Goal: Transaction & Acquisition: Book appointment/travel/reservation

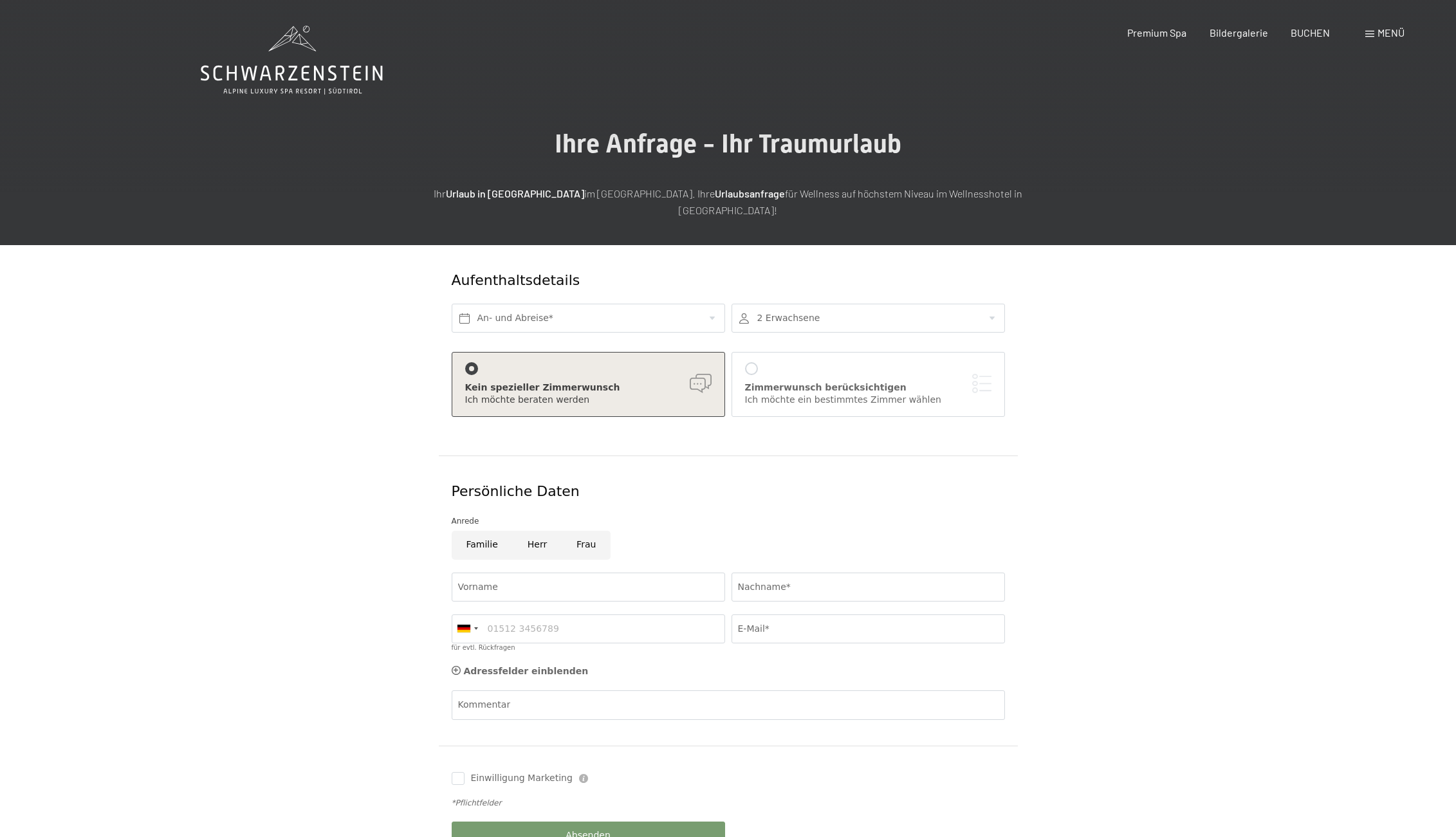
click at [303, 68] on icon at bounding box center [291, 73] width 182 height 15
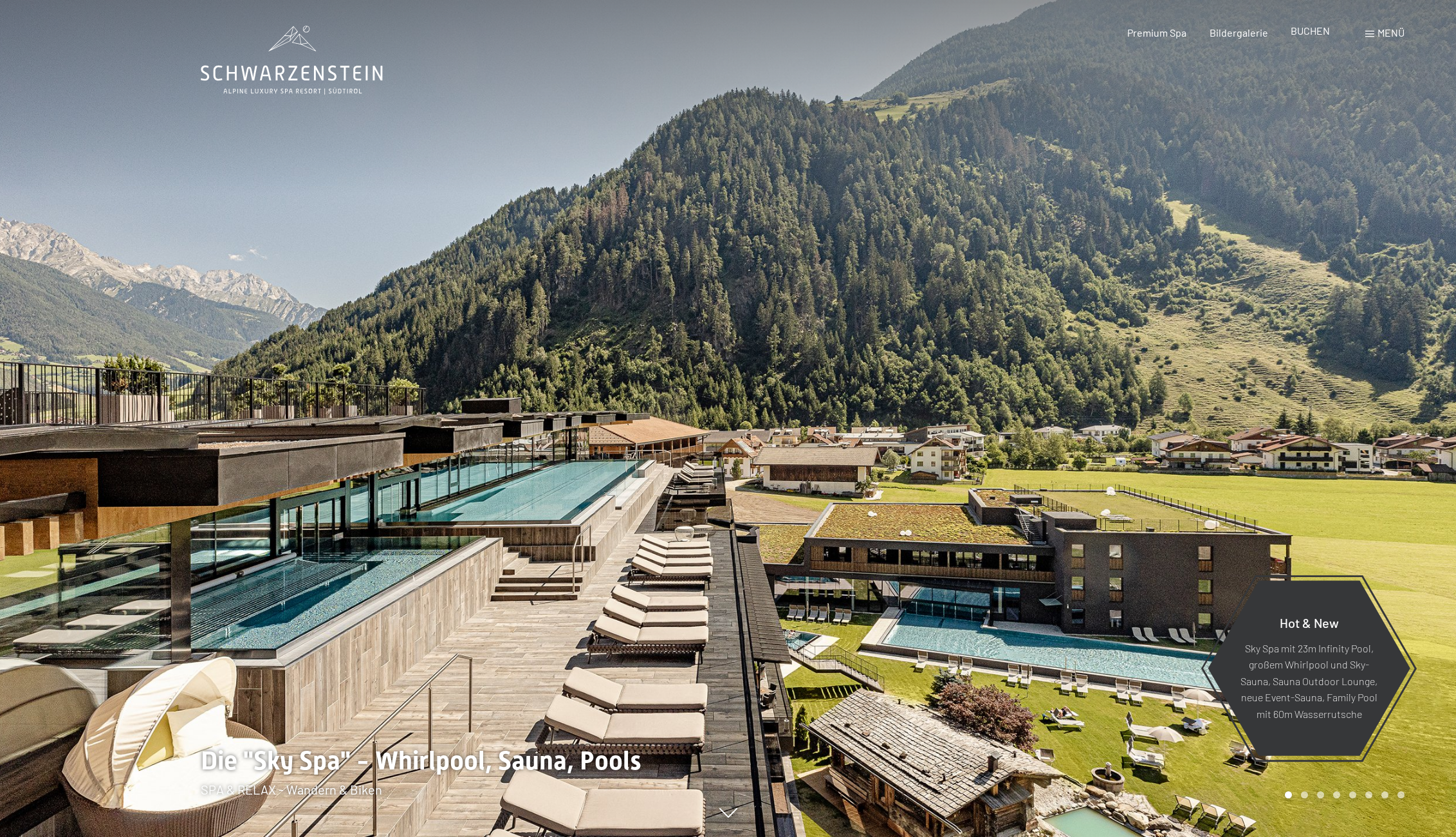
click at [1309, 27] on span "BUCHEN" at bounding box center [1310, 30] width 40 height 12
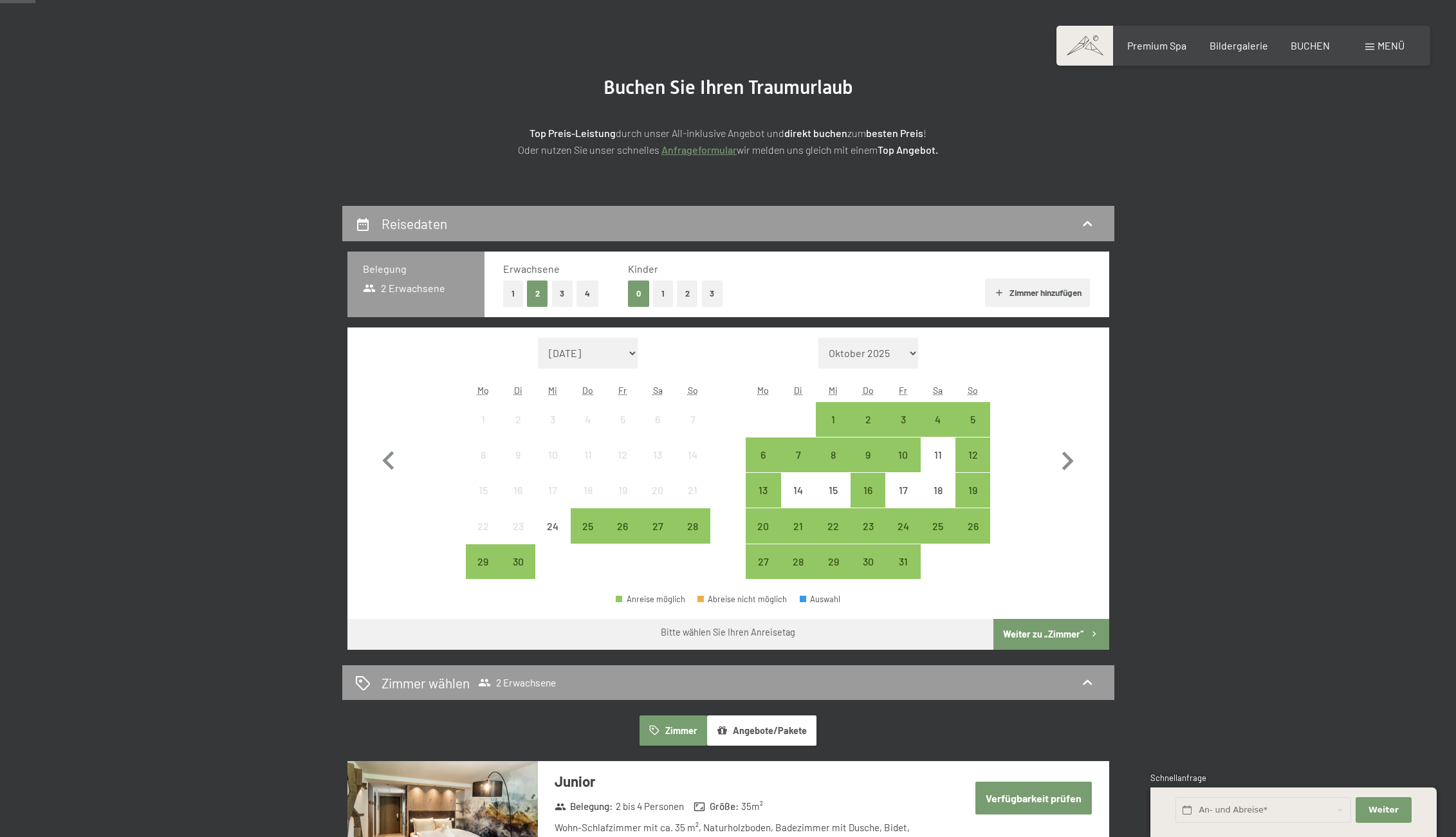
scroll to position [102, 0]
click at [907, 530] on div "24" at bounding box center [903, 536] width 32 height 32
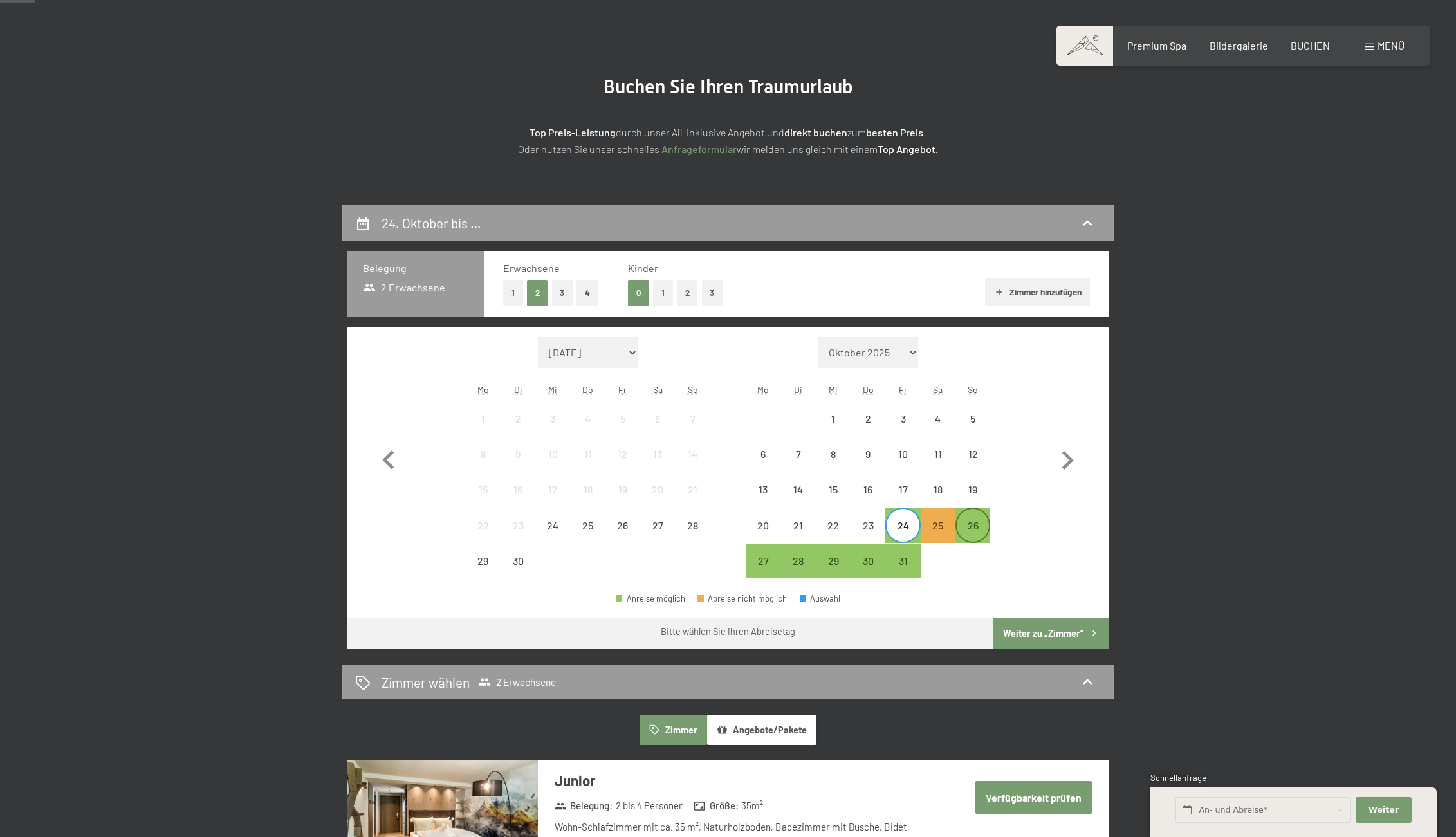
click at [976, 526] on div "26" at bounding box center [973, 536] width 32 height 32
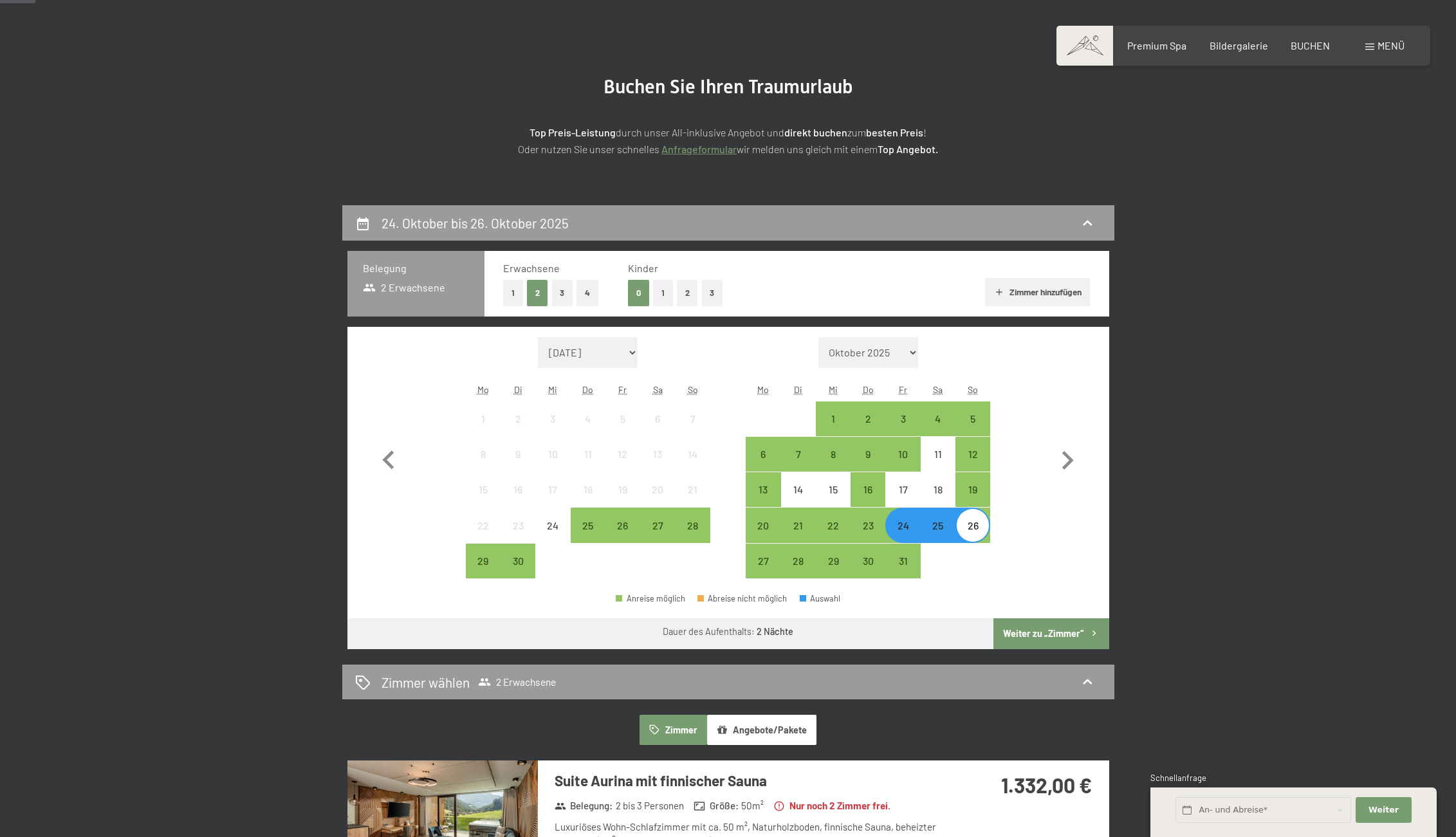
click at [1054, 632] on button "Weiter zu „Zimmer“" at bounding box center [1051, 633] width 115 height 31
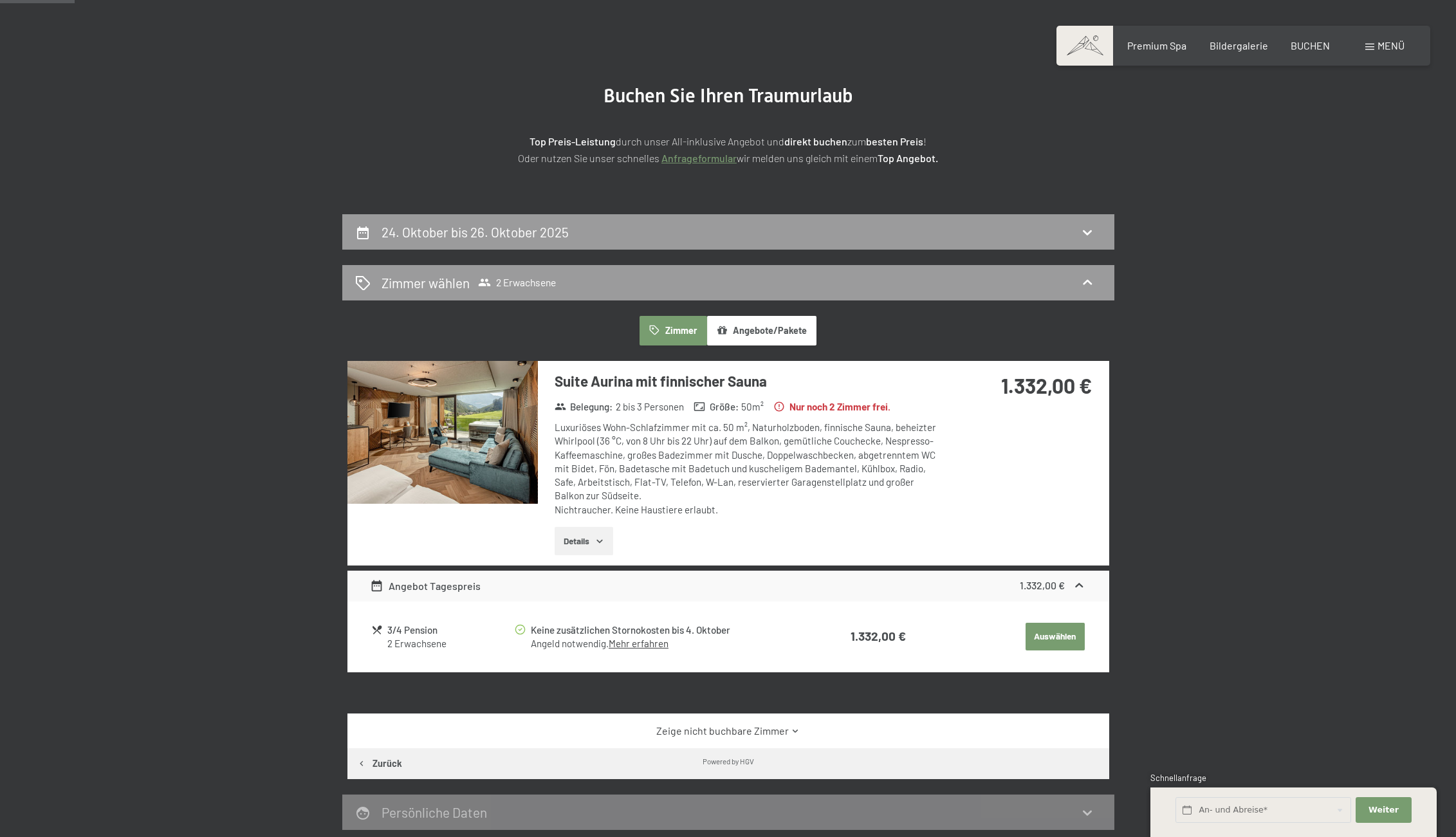
scroll to position [55, 0]
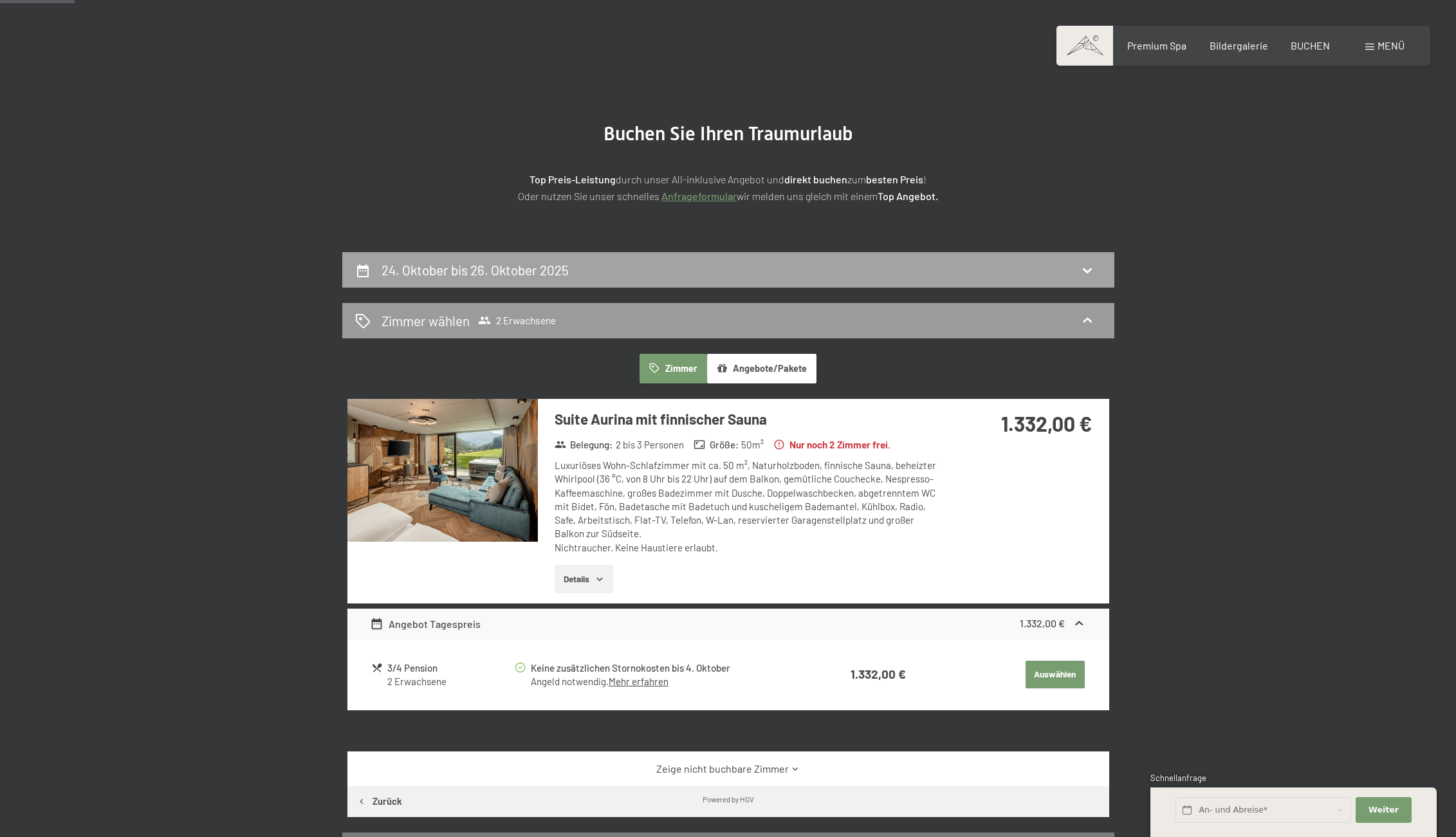
click at [671, 276] on div "24. Oktober bis 26. Oktober 2025" at bounding box center [728, 269] width 747 height 19
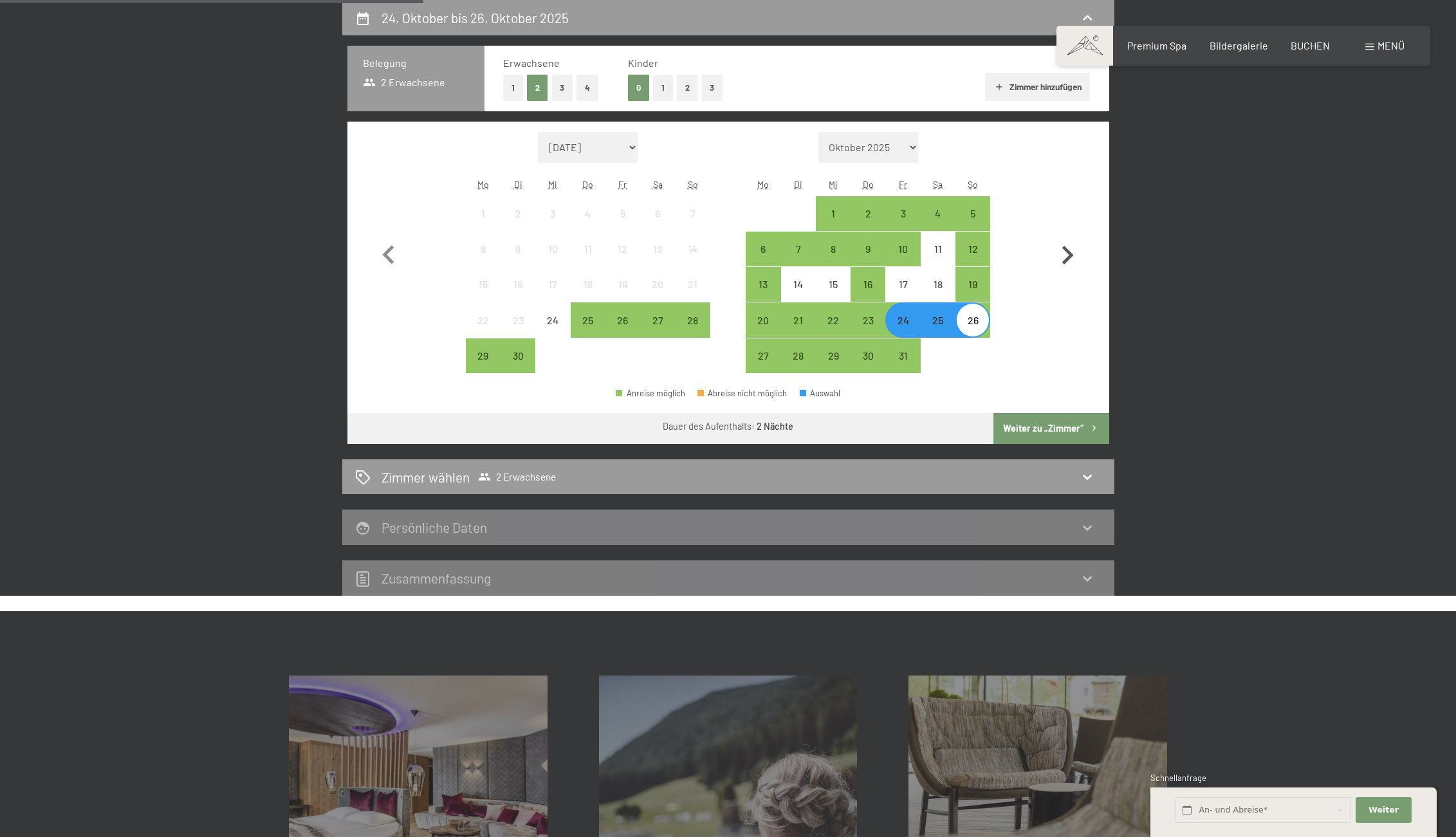
click at [1070, 256] on icon "button" at bounding box center [1068, 255] width 11 height 19
select select "2025-10-01"
select select "2025-11-01"
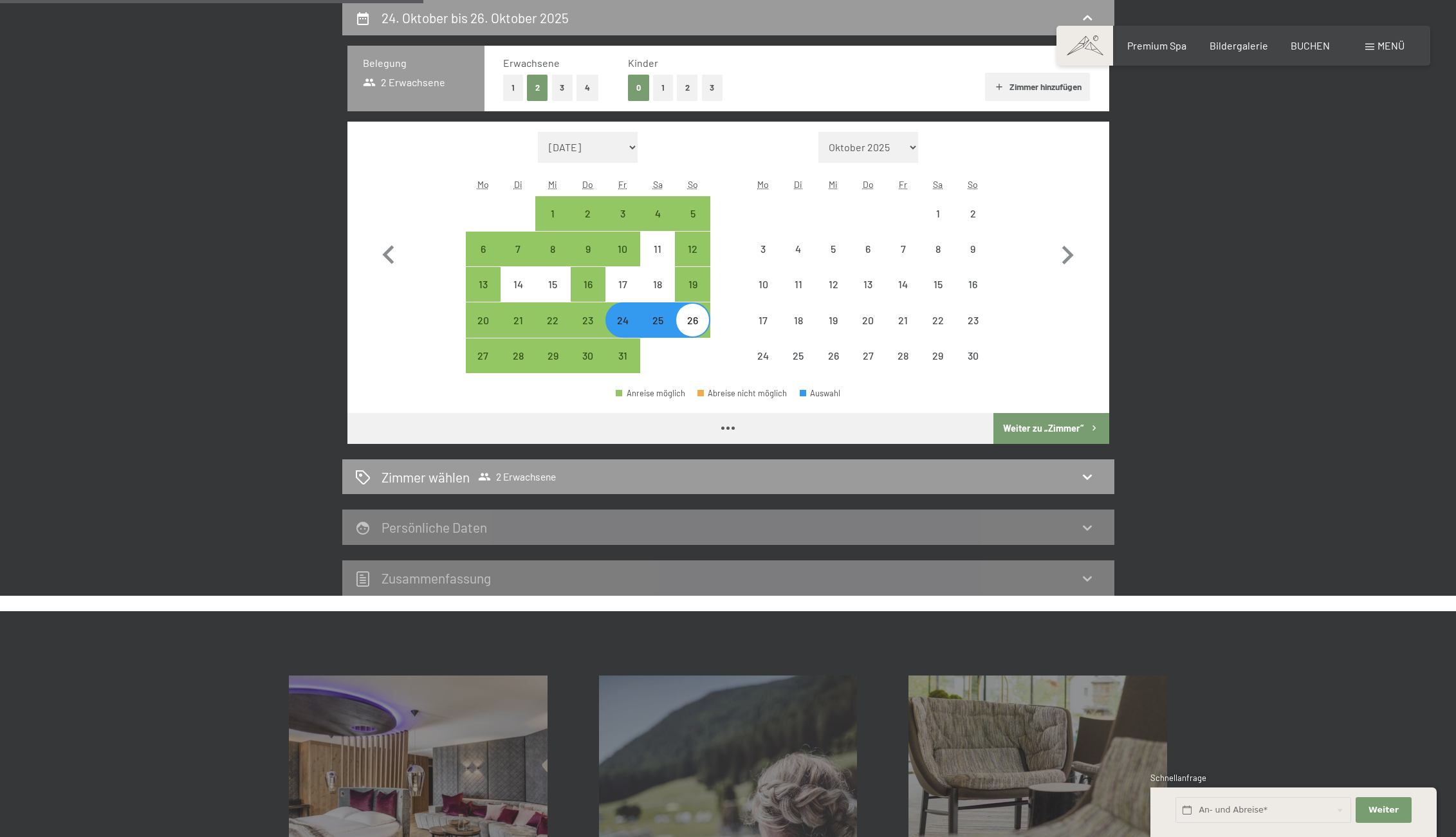
select select "2025-10-01"
select select "2025-11-01"
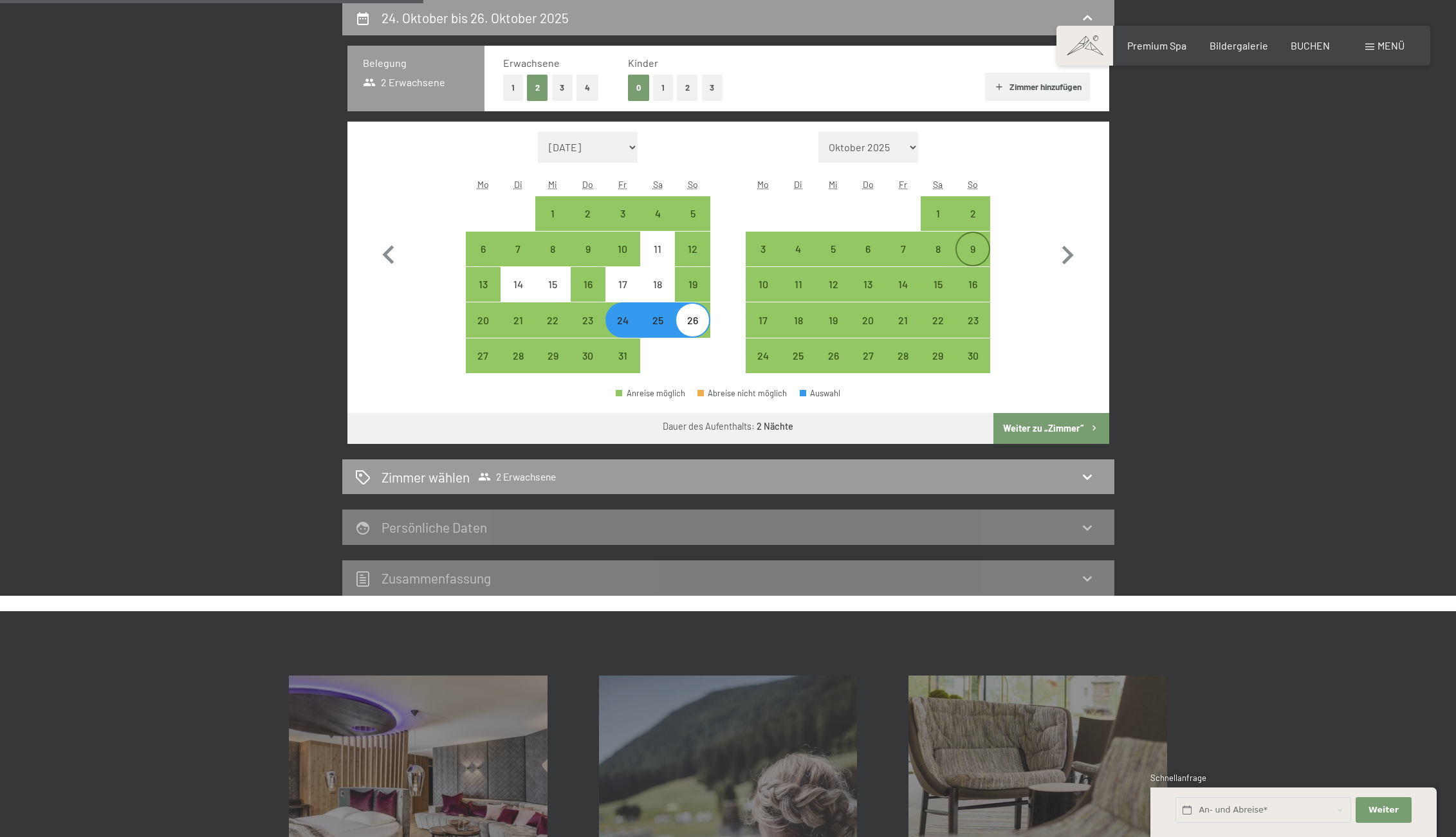
drag, startPoint x: 904, startPoint y: 252, endPoint x: 976, endPoint y: 255, distance: 72.1
click at [904, 252] on div "7" at bounding box center [903, 260] width 32 height 32
select select "2025-10-01"
select select "2025-11-01"
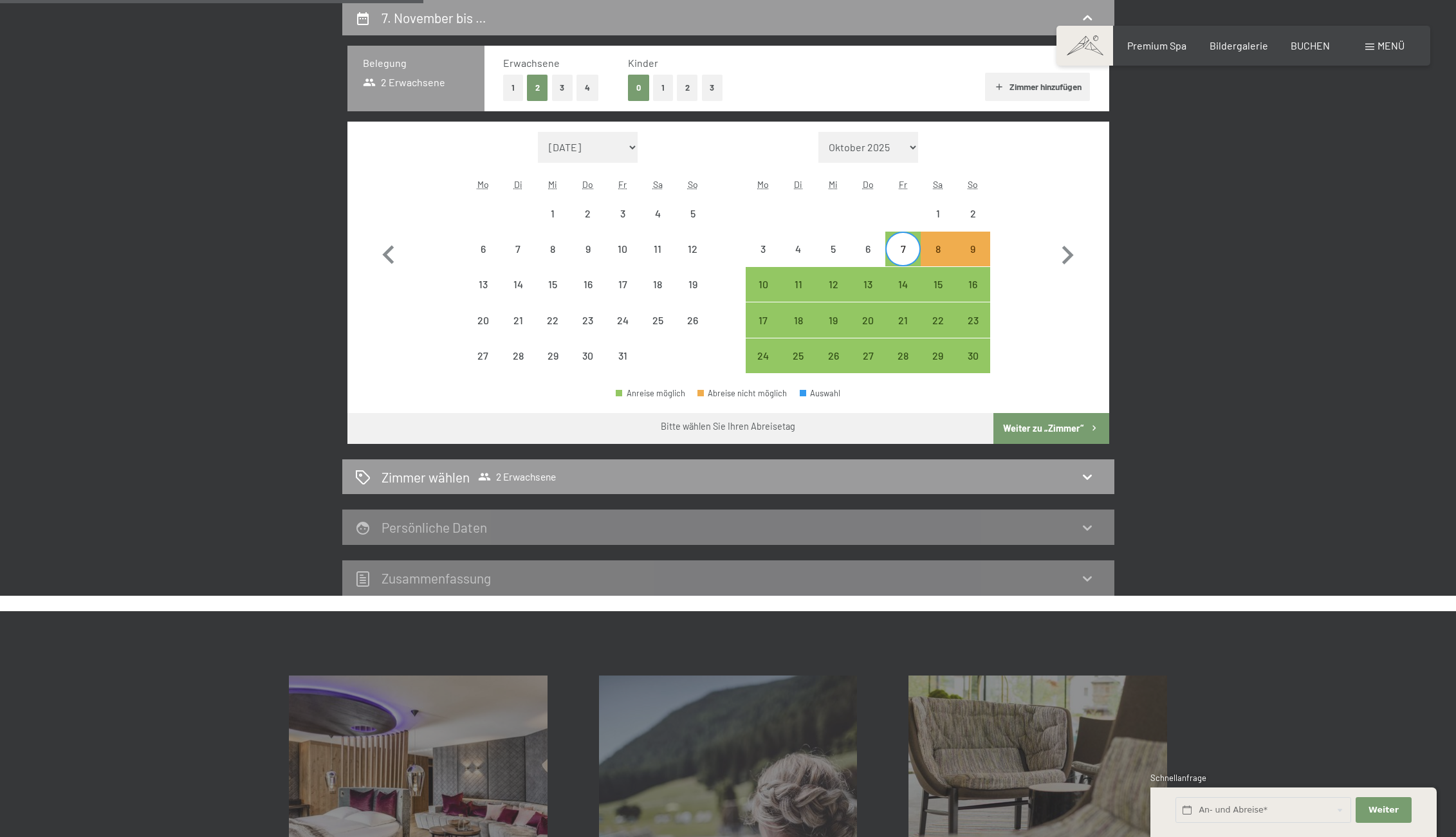
click at [904, 252] on div "7" at bounding box center [903, 260] width 32 height 32
select select "2025-10-01"
select select "2025-11-01"
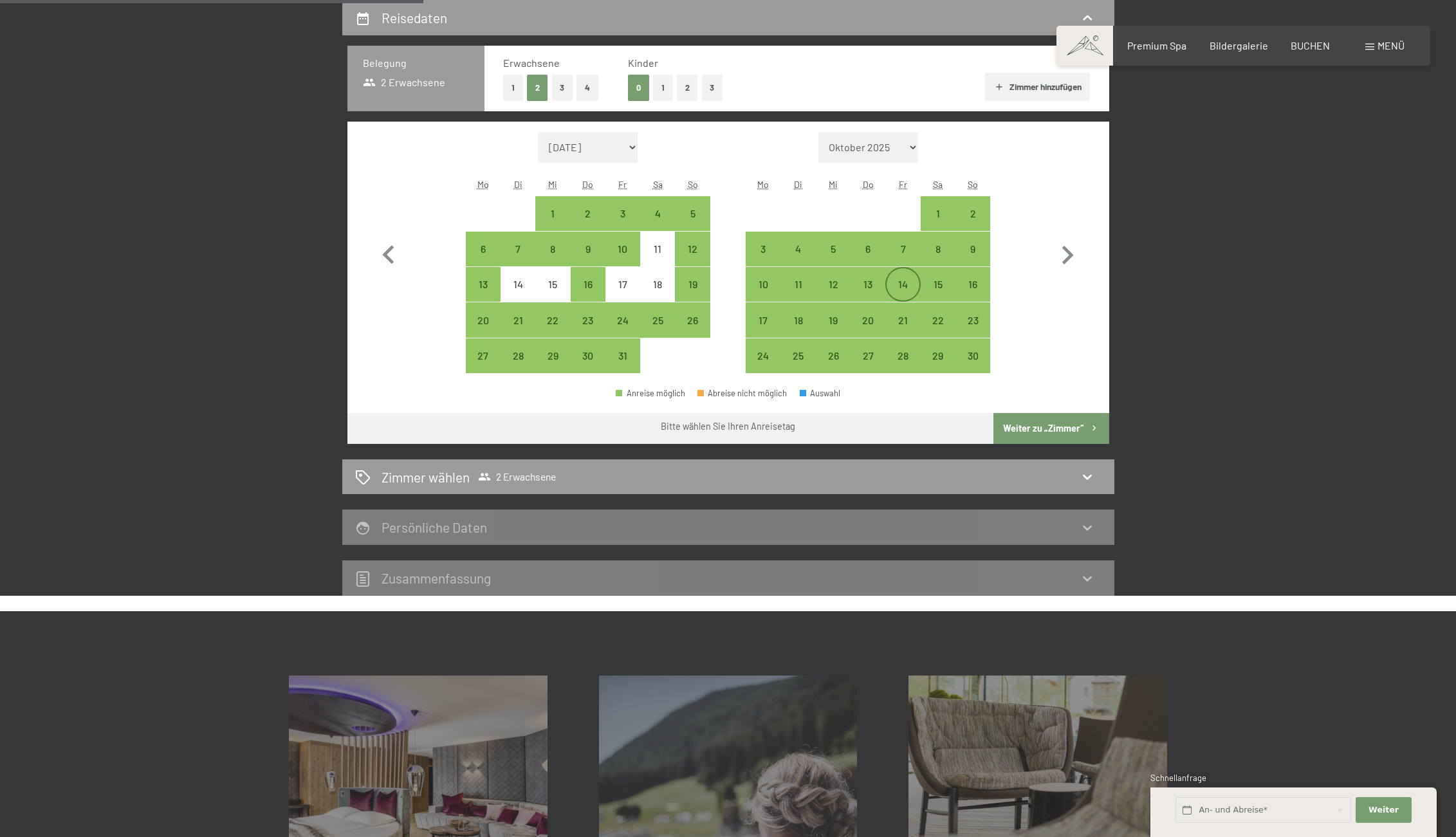
click at [899, 283] on div "14" at bounding box center [903, 295] width 32 height 32
select select "2025-10-01"
select select "2025-11-01"
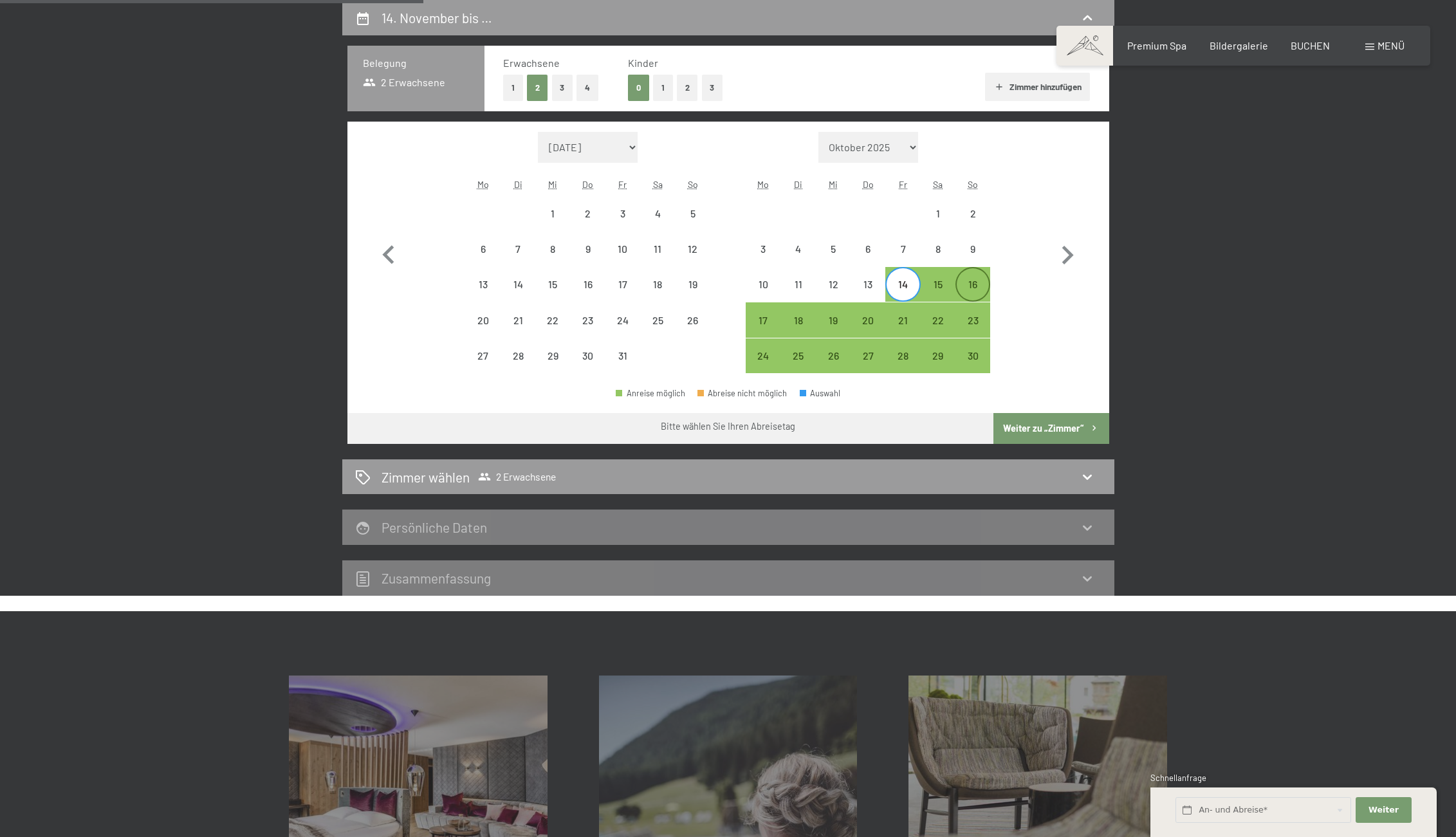
click at [967, 285] on div "16" at bounding box center [973, 295] width 32 height 32
select select "2025-10-01"
select select "2025-11-01"
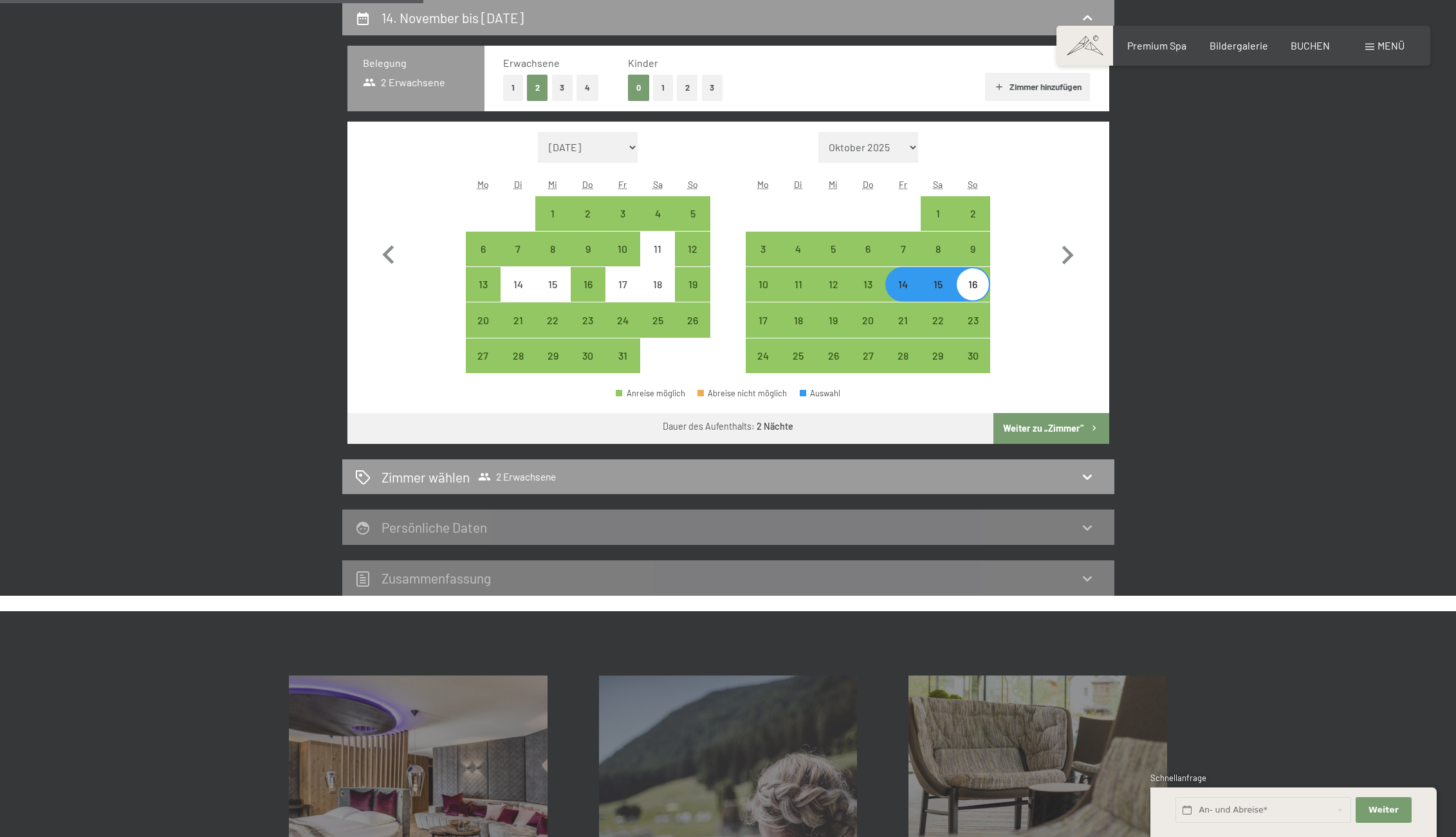
click at [1048, 425] on button "Weiter zu „Zimmer“" at bounding box center [1051, 429] width 115 height 31
select select "2025-10-01"
select select "2025-11-01"
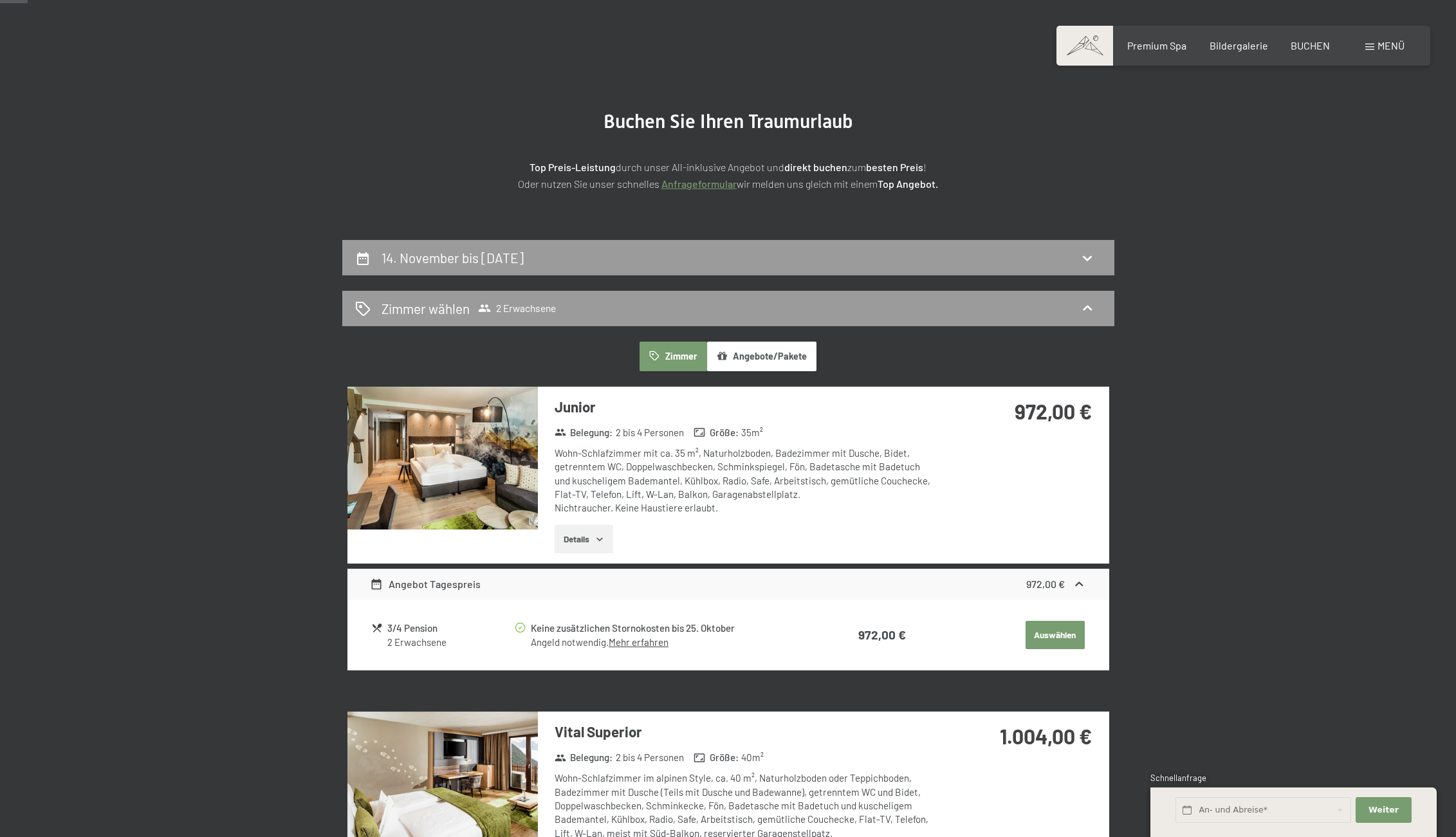
click at [756, 256] on div "14. November bis 16. November 2025" at bounding box center [728, 257] width 747 height 19
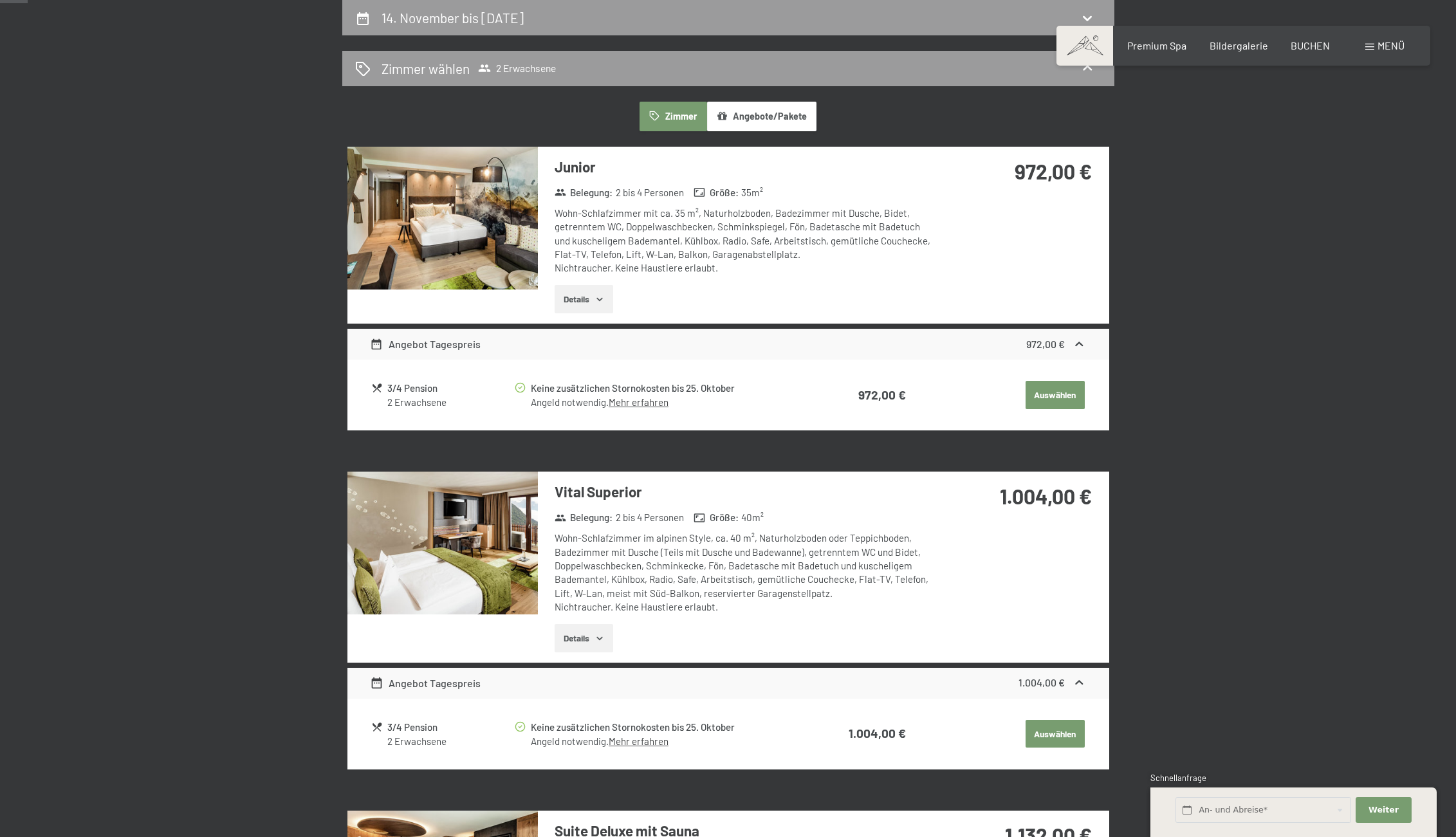
select select "2025-10-01"
select select "2025-11-01"
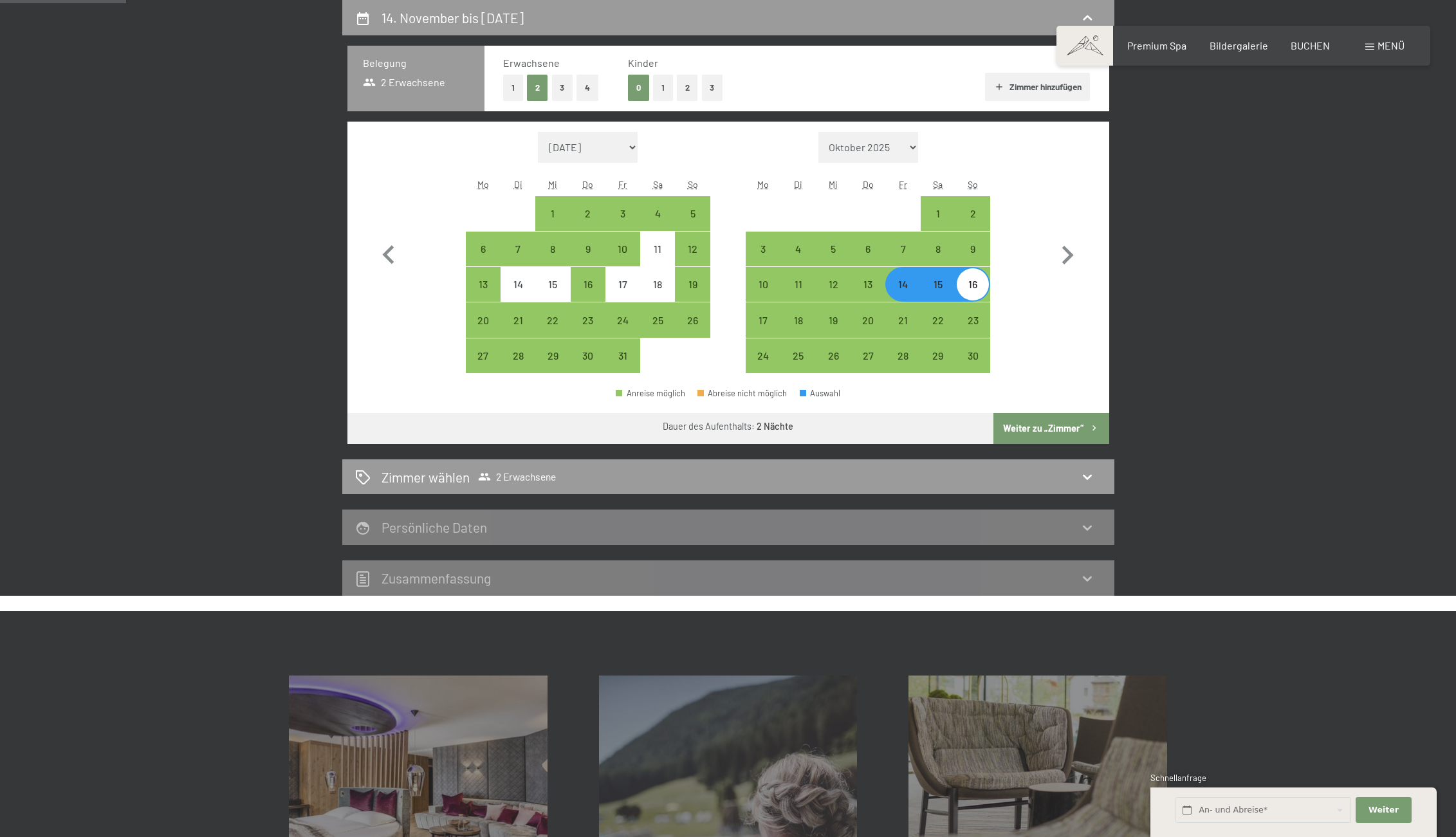
click at [910, 290] on div "14" at bounding box center [903, 295] width 32 height 32
select select "2025-10-01"
select select "2025-11-01"
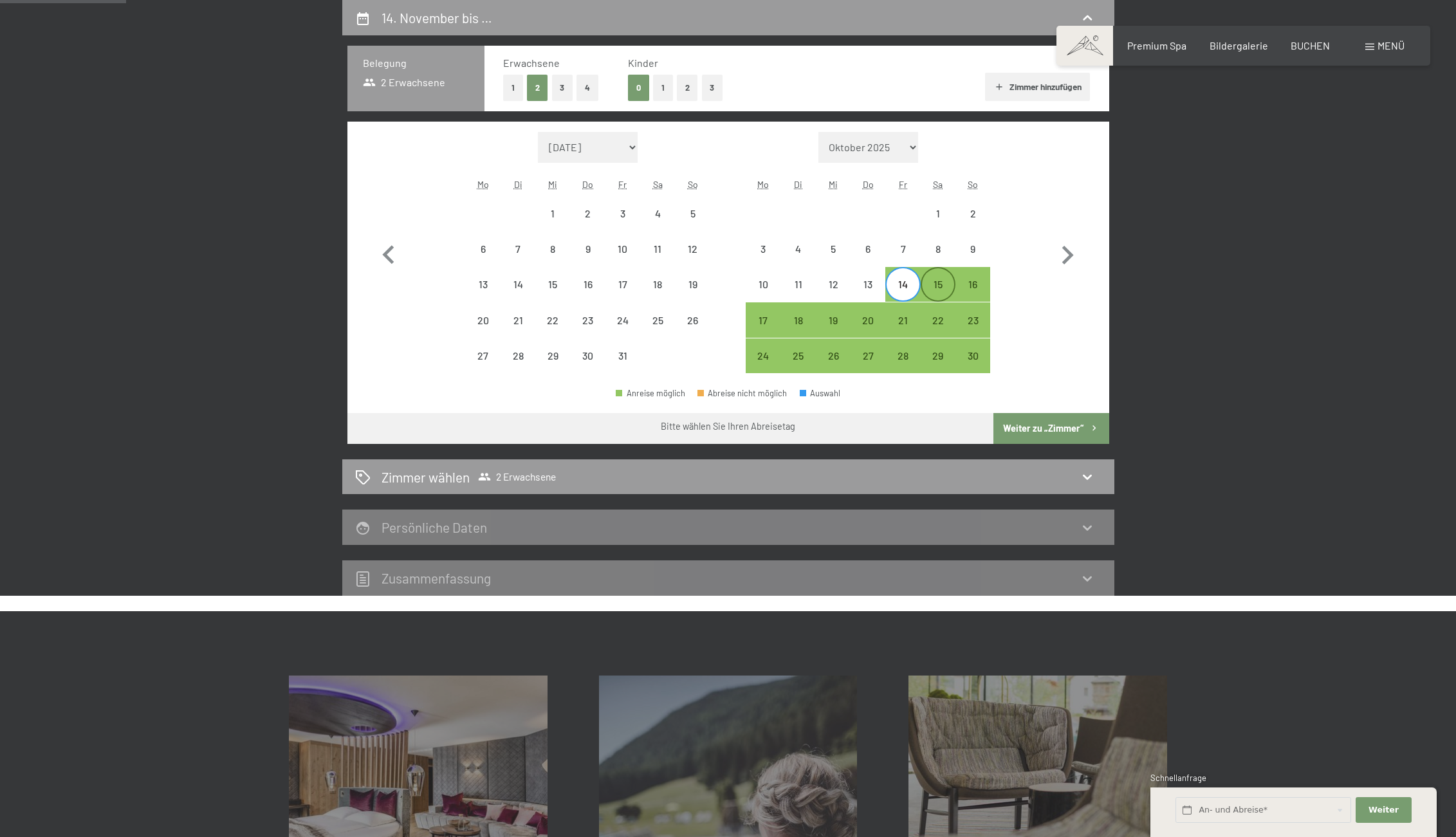
click at [941, 290] on div "15" at bounding box center [938, 295] width 32 height 32
select select "2025-10-01"
select select "2025-11-01"
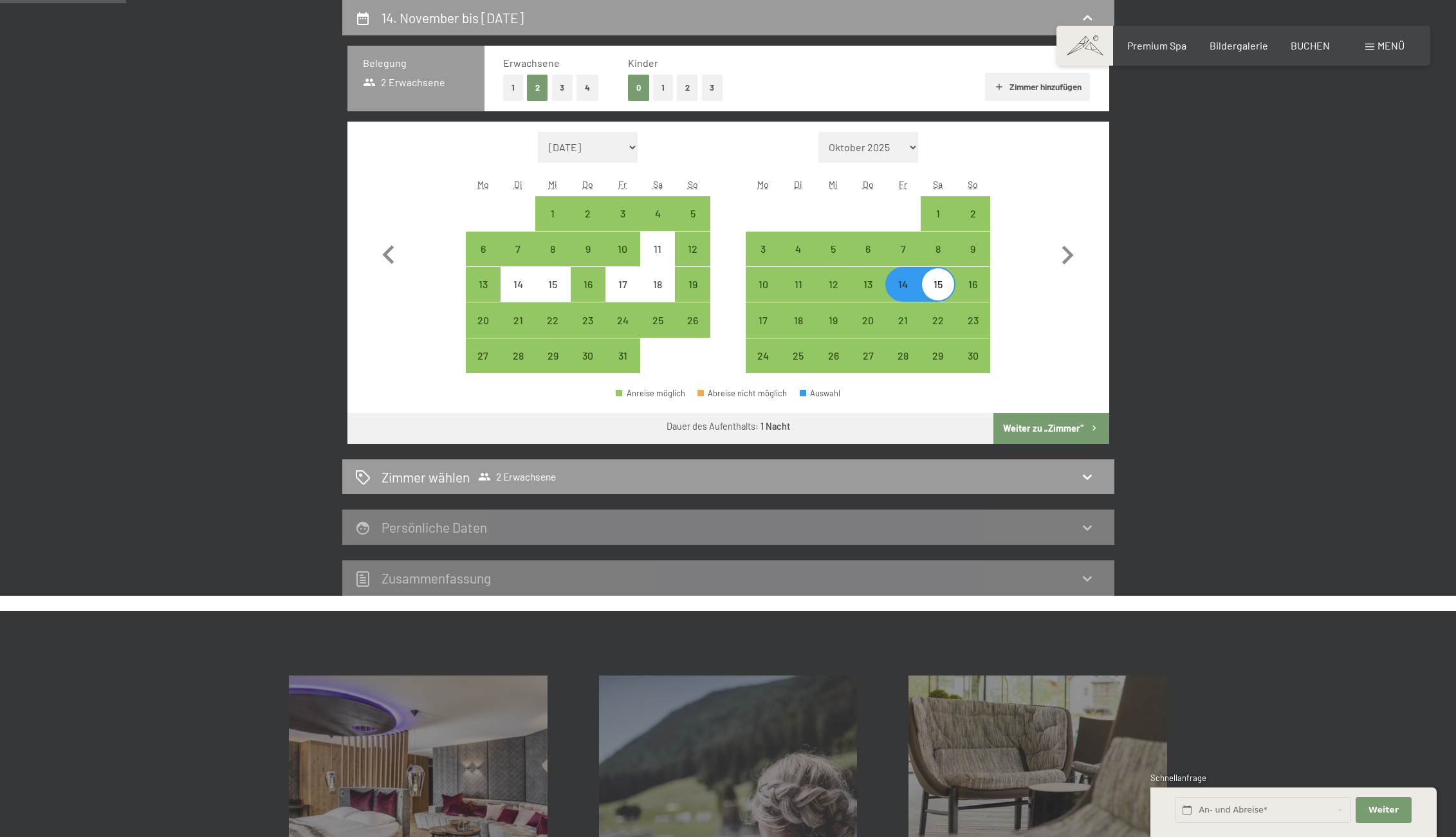
click at [1068, 427] on button "Weiter zu „Zimmer“" at bounding box center [1051, 429] width 115 height 31
select select "2025-10-01"
select select "2025-11-01"
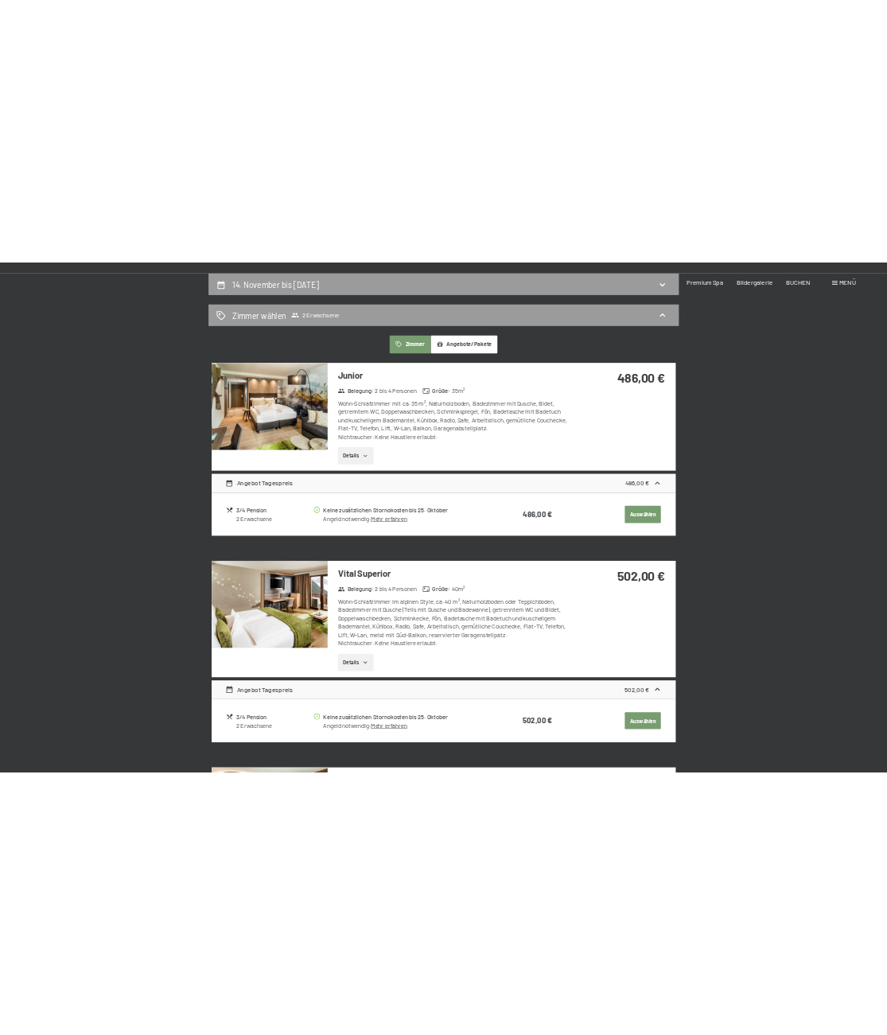
scroll to position [0, 0]
